Goal: Task Accomplishment & Management: Use online tool/utility

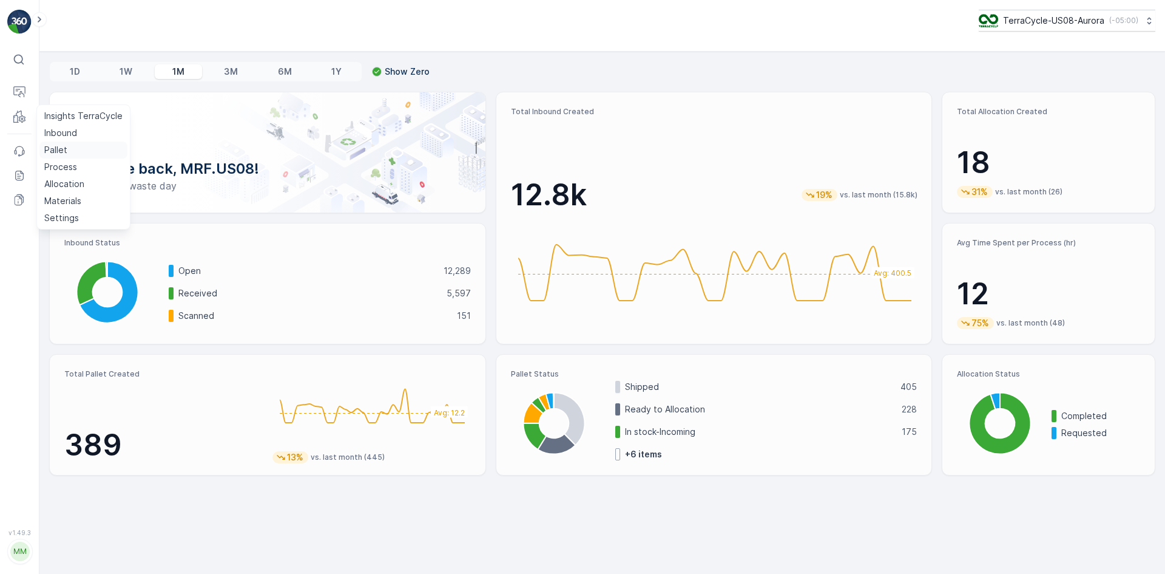
click at [66, 146] on p "Pallet" at bounding box center [55, 150] width 23 height 12
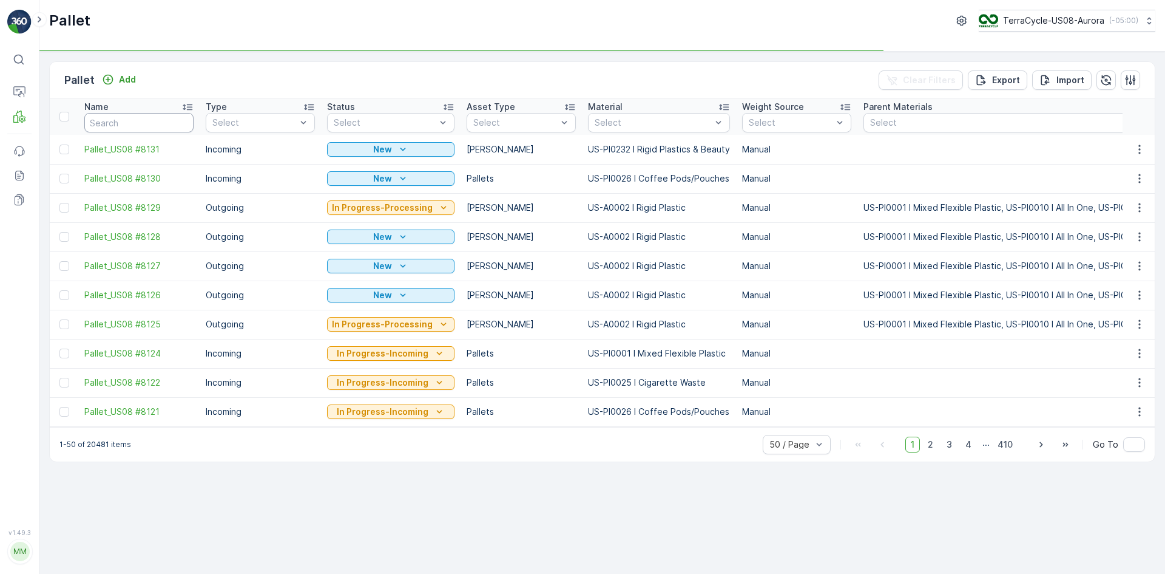
click at [121, 126] on input "text" at bounding box center [138, 122] width 109 height 19
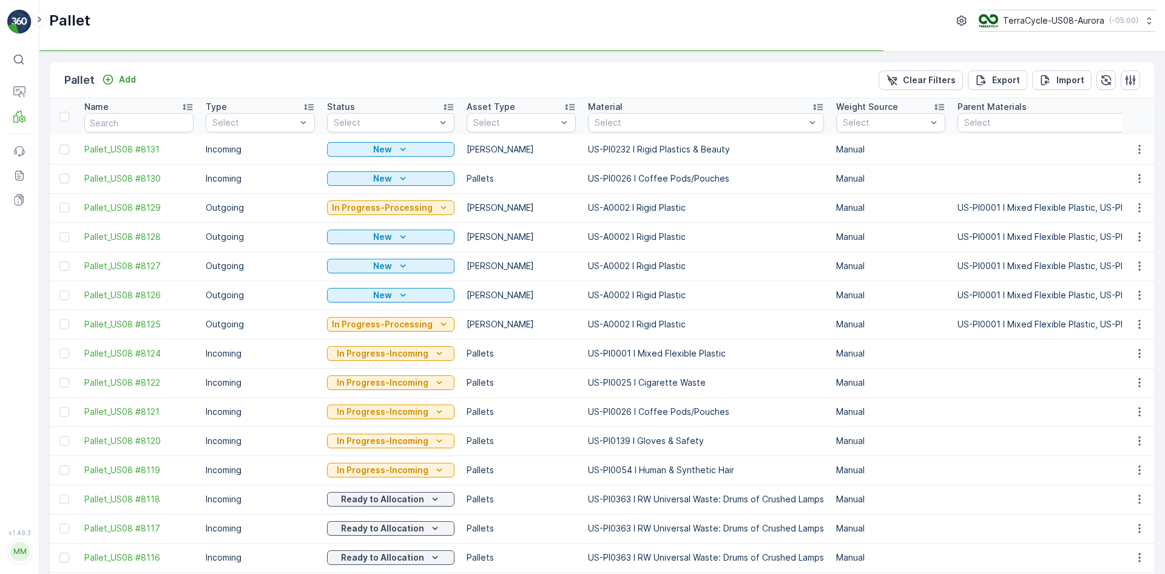
type input "SC7471"
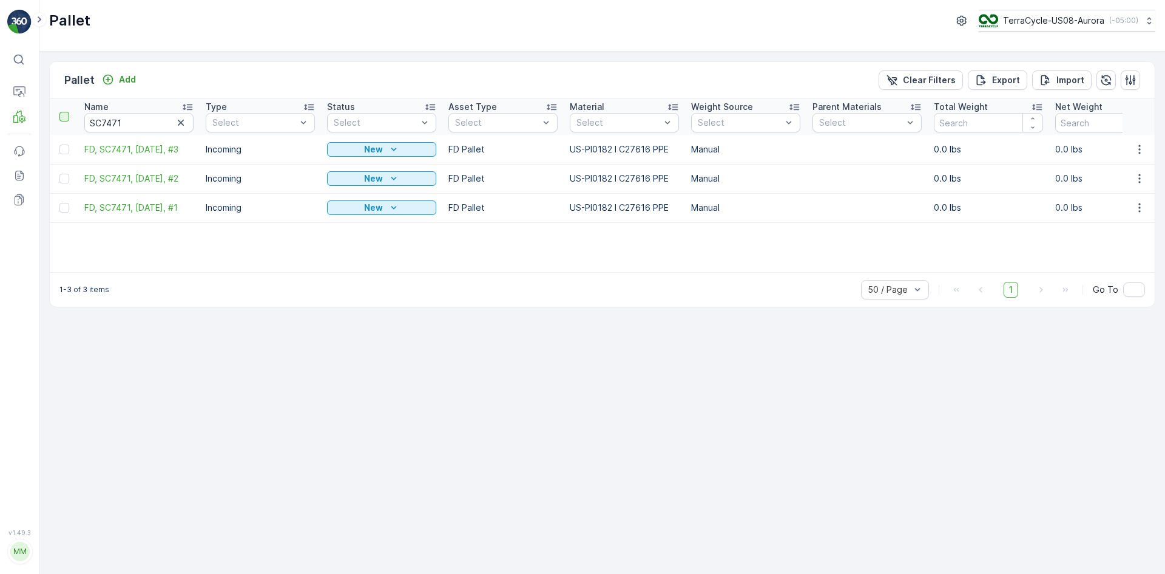
click at [64, 113] on div at bounding box center [64, 117] width 10 height 10
click at [66, 112] on input "checkbox" at bounding box center [66, 112] width 0 height 0
click at [1072, 72] on div "Print QR" at bounding box center [1063, 80] width 36 height 36
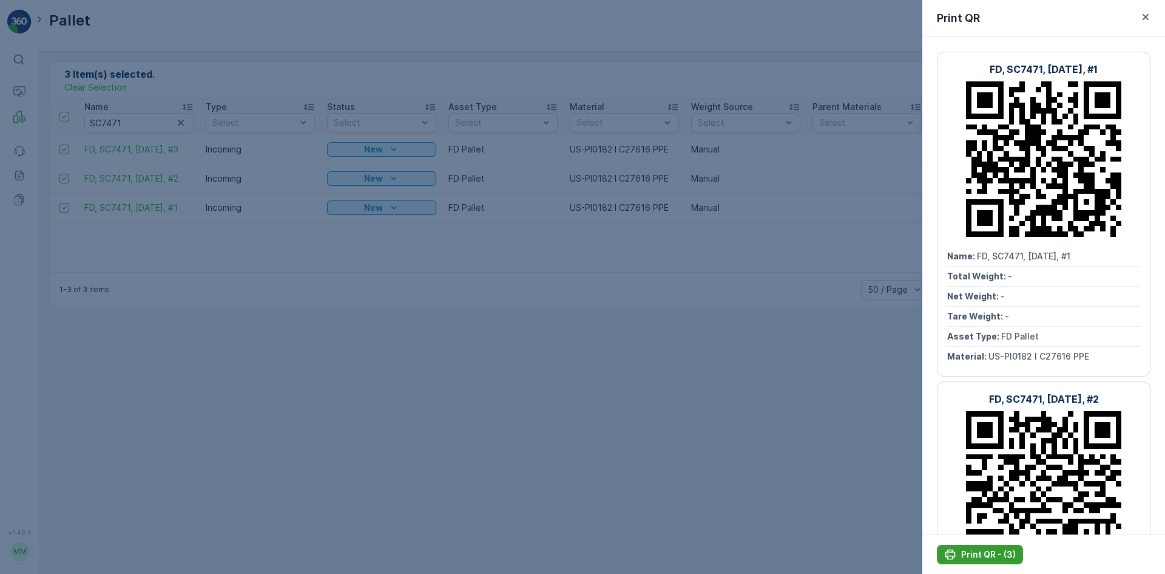
click at [1006, 547] on button "Print QR - (3)" at bounding box center [980, 553] width 86 height 19
click at [706, 34] on div at bounding box center [582, 287] width 1165 height 574
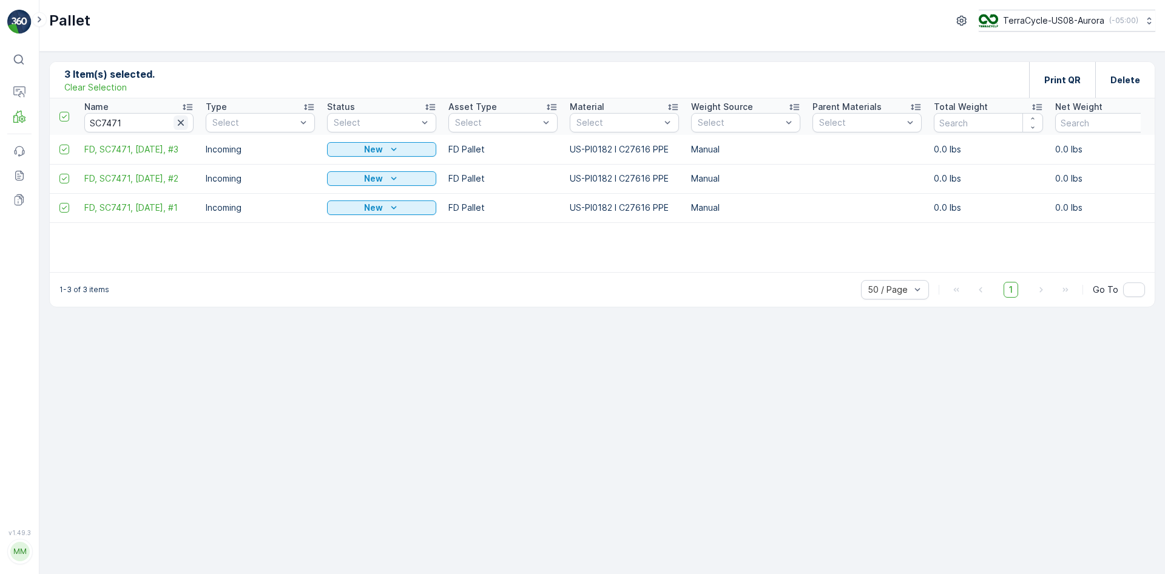
click at [183, 124] on icon "button" at bounding box center [181, 123] width 6 height 6
type input "SC7581"
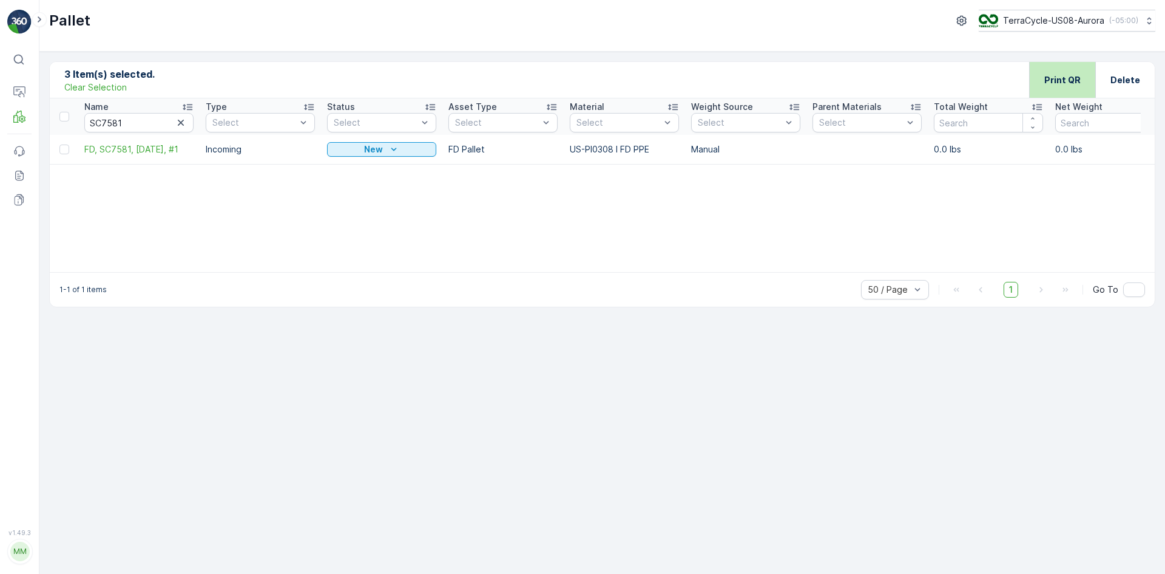
click at [1063, 89] on div "Print QR" at bounding box center [1063, 80] width 36 height 36
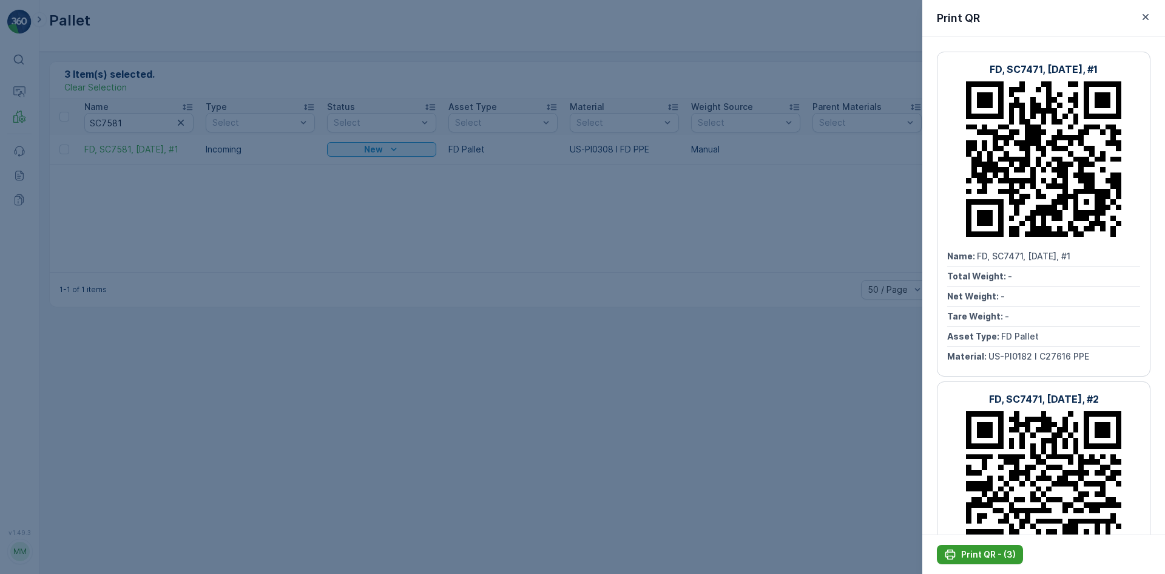
click at [1012, 555] on p "Print QR - (3)" at bounding box center [988, 554] width 55 height 12
click at [113, 87] on div at bounding box center [582, 287] width 1165 height 574
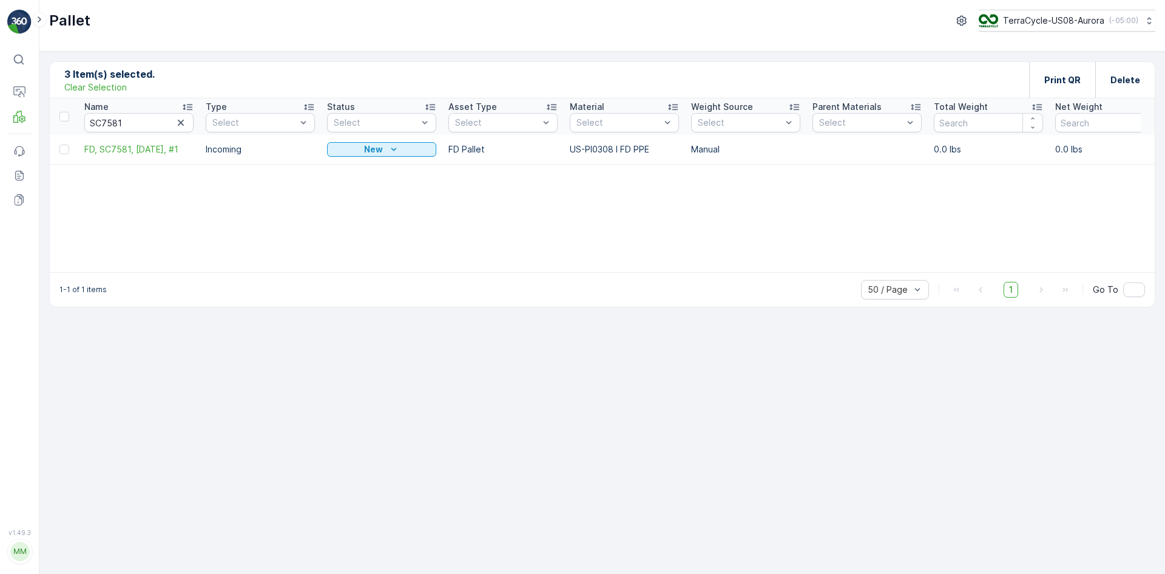
click at [110, 84] on p "Clear Selection" at bounding box center [95, 87] width 63 height 12
click at [64, 147] on div at bounding box center [64, 149] width 10 height 10
click at [59, 144] on input "checkbox" at bounding box center [59, 144] width 0 height 0
click at [1050, 86] on div "Print QR" at bounding box center [1063, 80] width 36 height 36
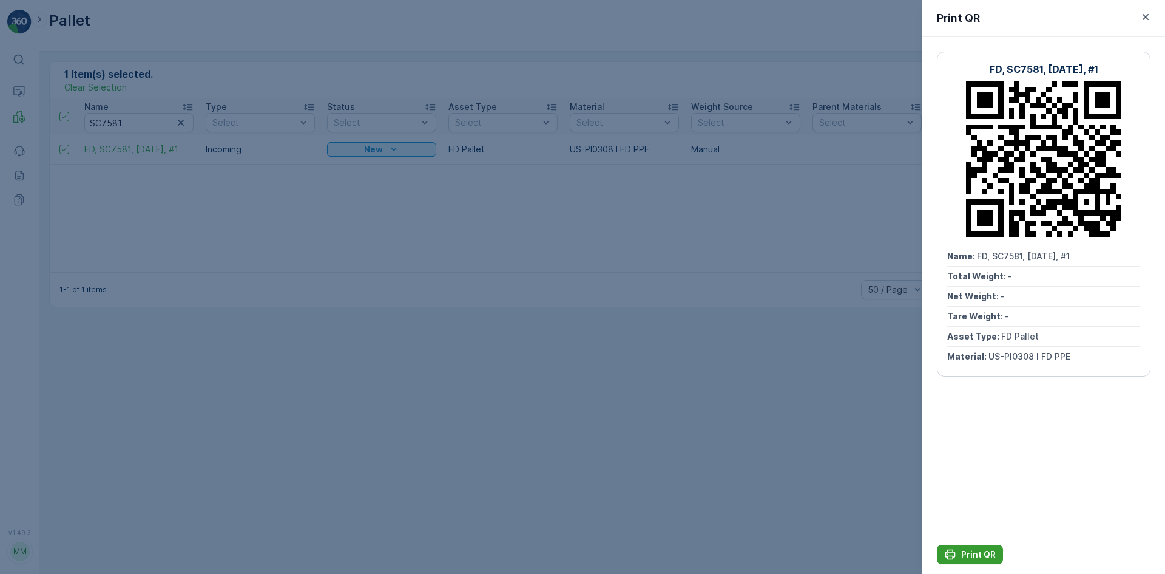
click at [974, 548] on p "Print QR" at bounding box center [978, 554] width 35 height 12
